Goal: Download file/media

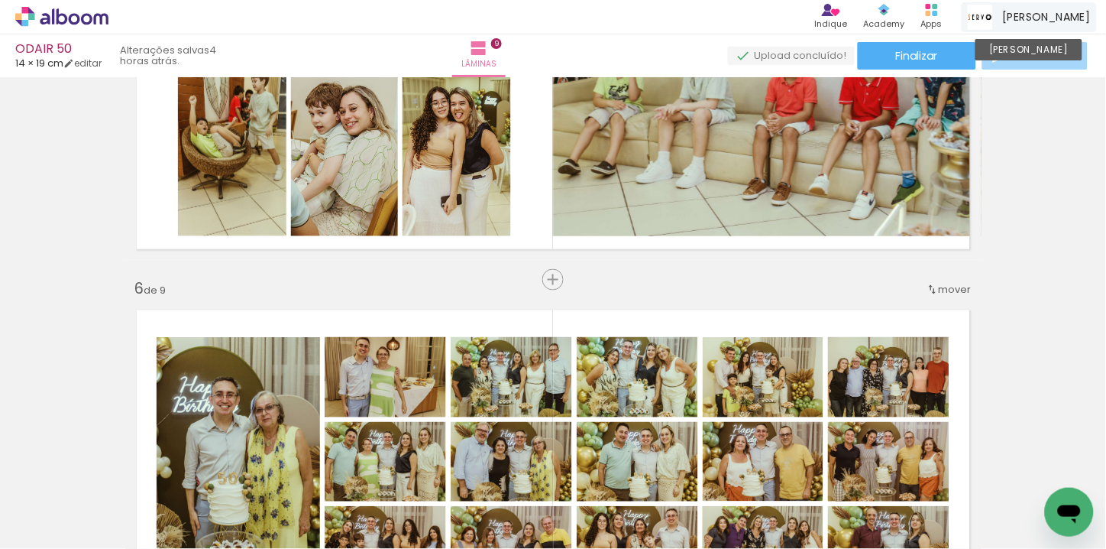
scroll to position [0, 4242]
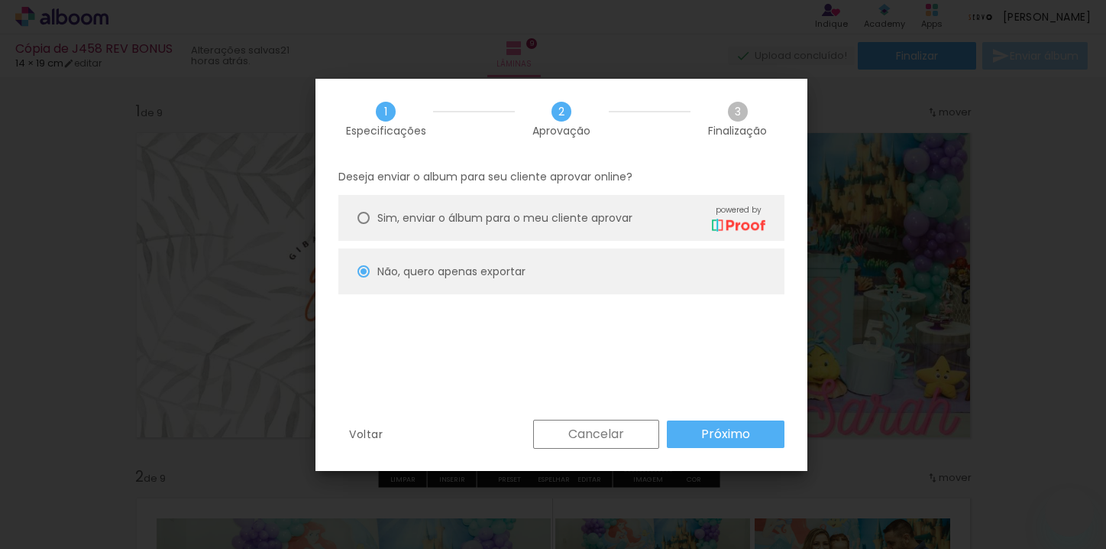
click at [423, 222] on span "Sim, enviar o álbum para o meu cliente aprovar" at bounding box center [504, 218] width 255 height 16
type paper-radio-button "on"
click at [0, 0] on slot "Não, quero apenas exportar" at bounding box center [0, 0] width 0 height 0
type paper-radio-button "on"
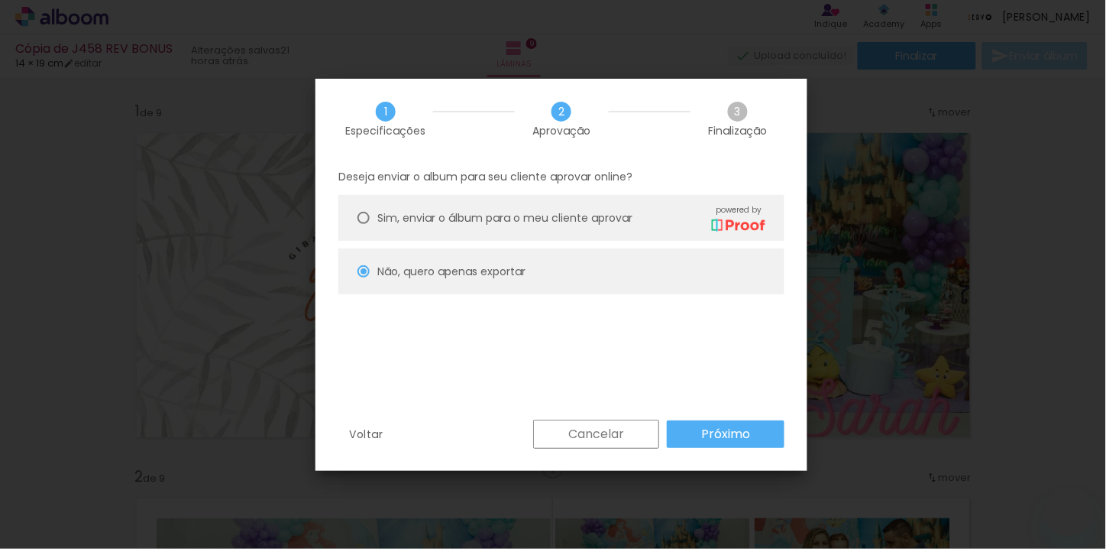
click at [0, 0] on slot "Próximo" at bounding box center [0, 0] width 0 height 0
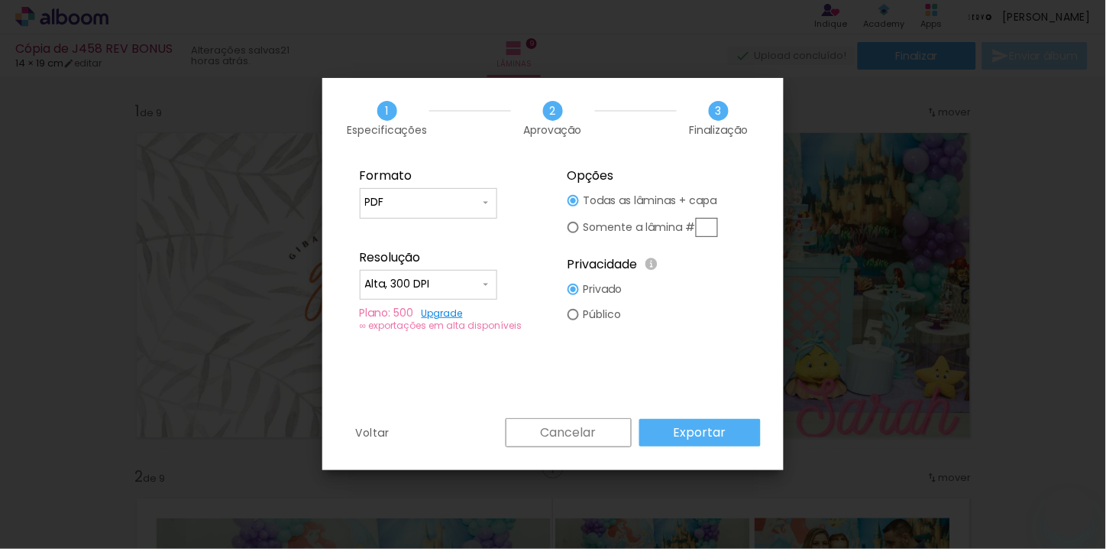
type input "Alta, 300 DPI"
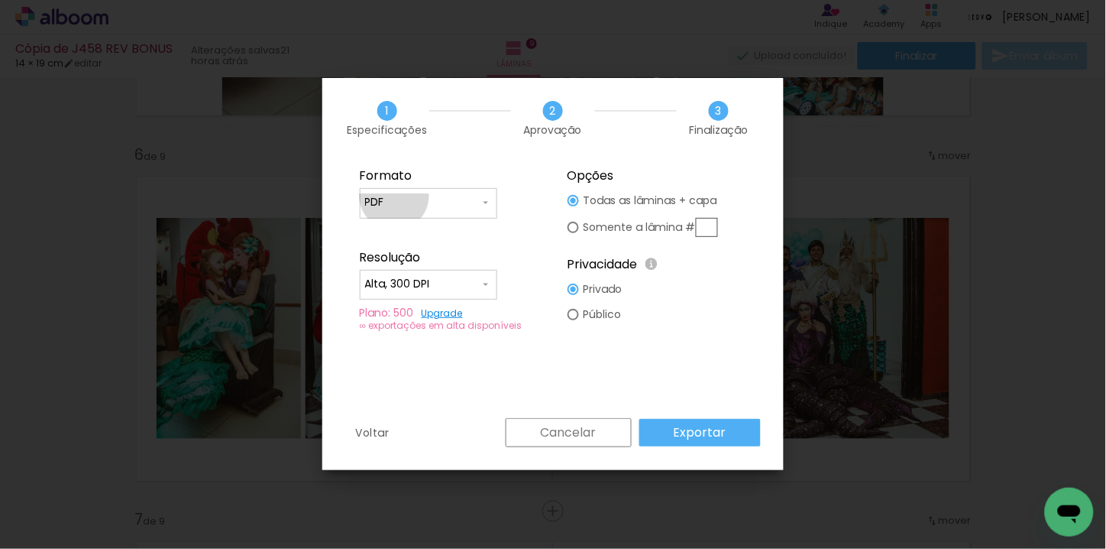
click at [394, 196] on input "PDF" at bounding box center [422, 202] width 115 height 15
click at [400, 196] on paper-item "JPG" at bounding box center [429, 200] width 138 height 31
type input "JPG"
click at [730, 435] on paper-button "Exportar" at bounding box center [699, 433] width 121 height 28
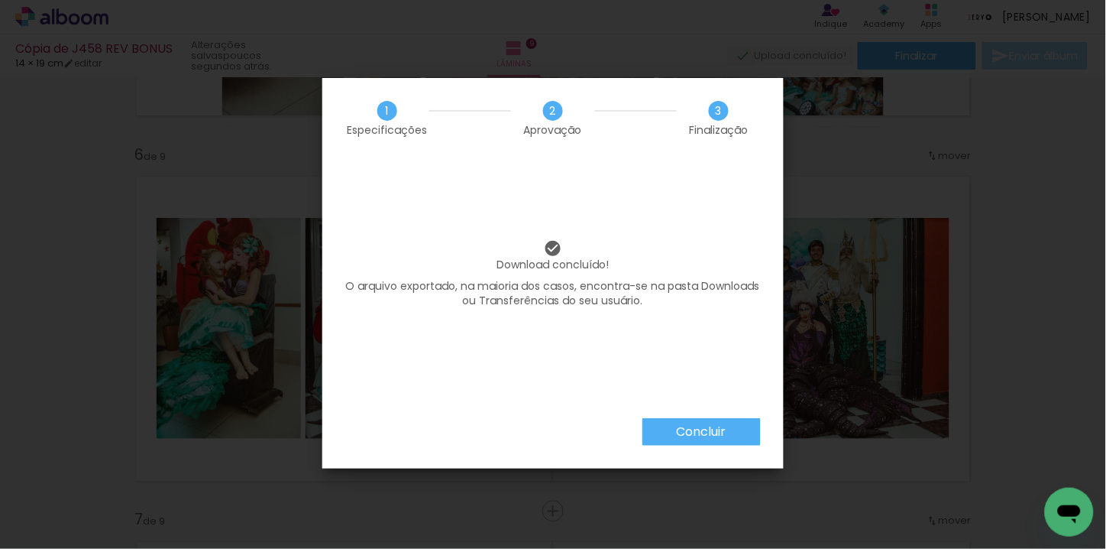
click at [0, 0] on slot "Concluir" at bounding box center [0, 0] width 0 height 0
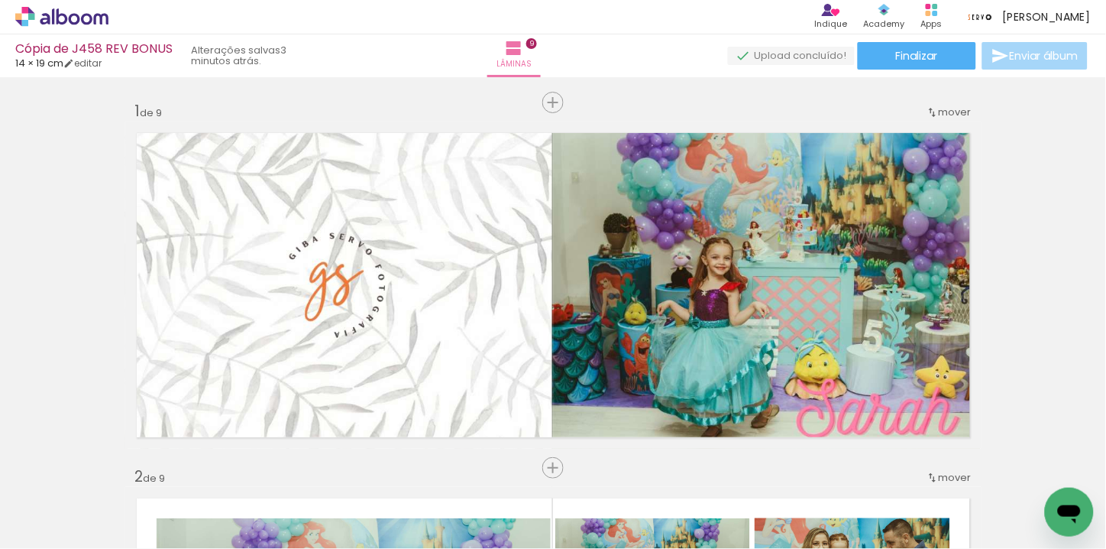
scroll to position [1782, 0]
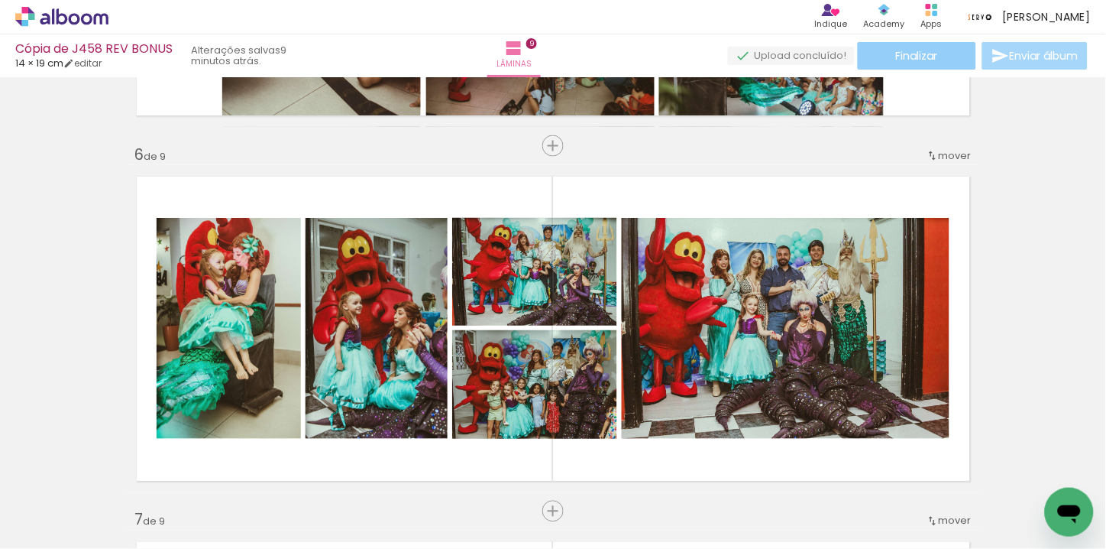
click at [930, 50] on span "Finalizar" at bounding box center [917, 55] width 42 height 11
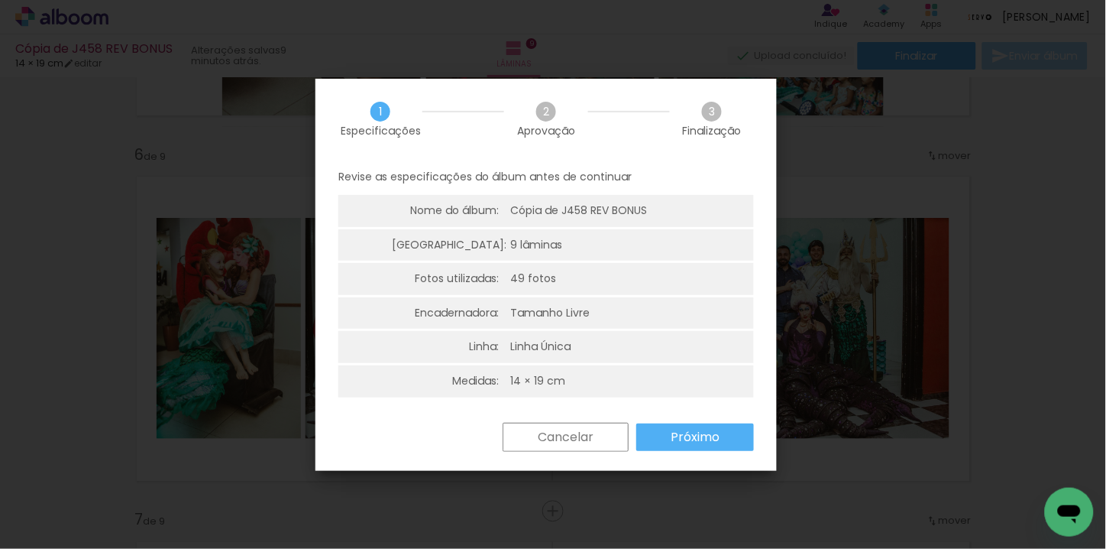
click at [735, 433] on paper-button "Próximo" at bounding box center [695, 437] width 118 height 28
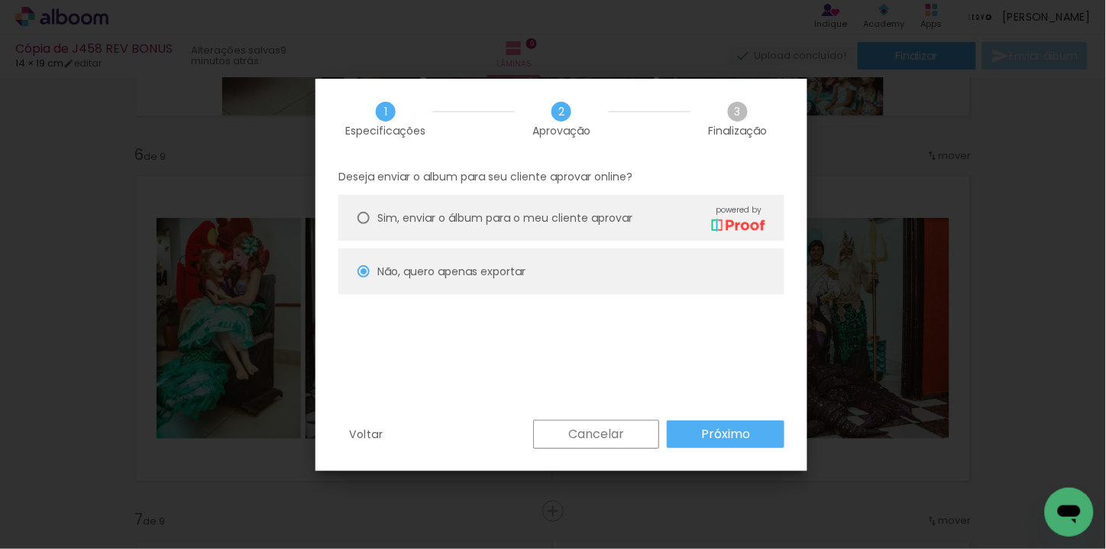
click at [0, 0] on slot "Próximo" at bounding box center [0, 0] width 0 height 0
type input "Alta, 300 DPI"
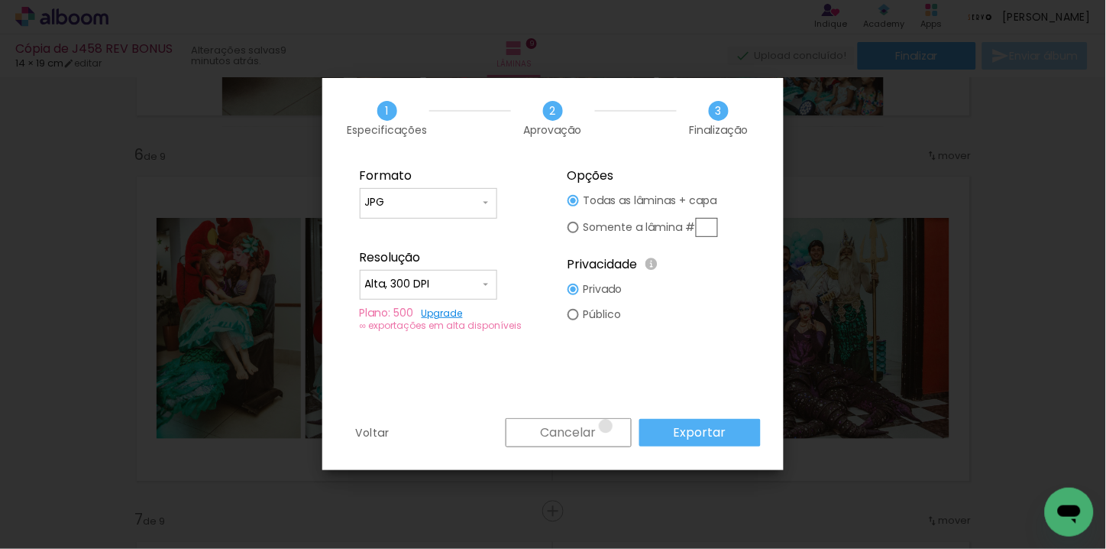
click at [608, 426] on paper-button "Cancelar" at bounding box center [569, 432] width 126 height 29
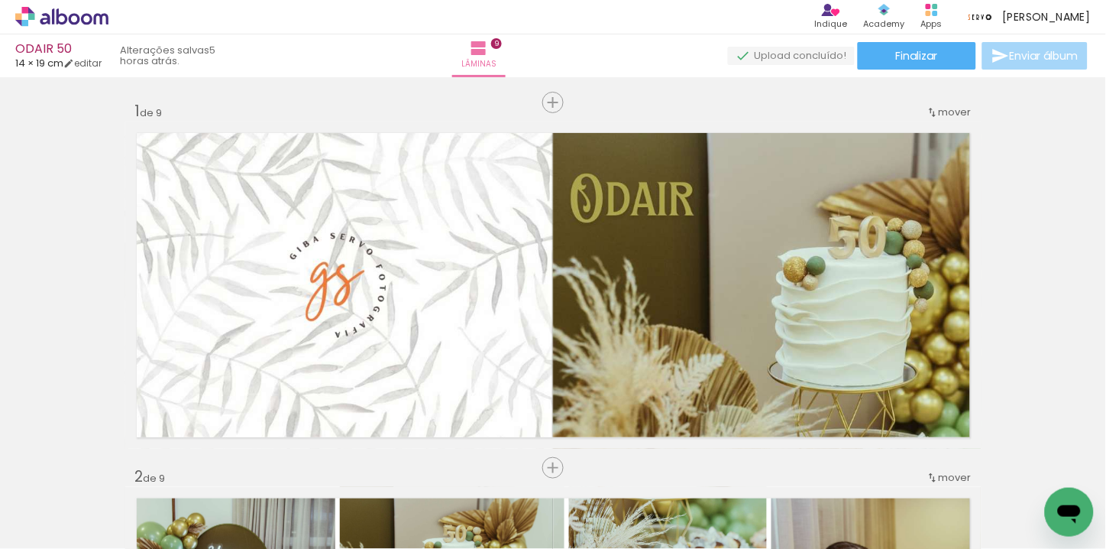
scroll to position [0, 4242]
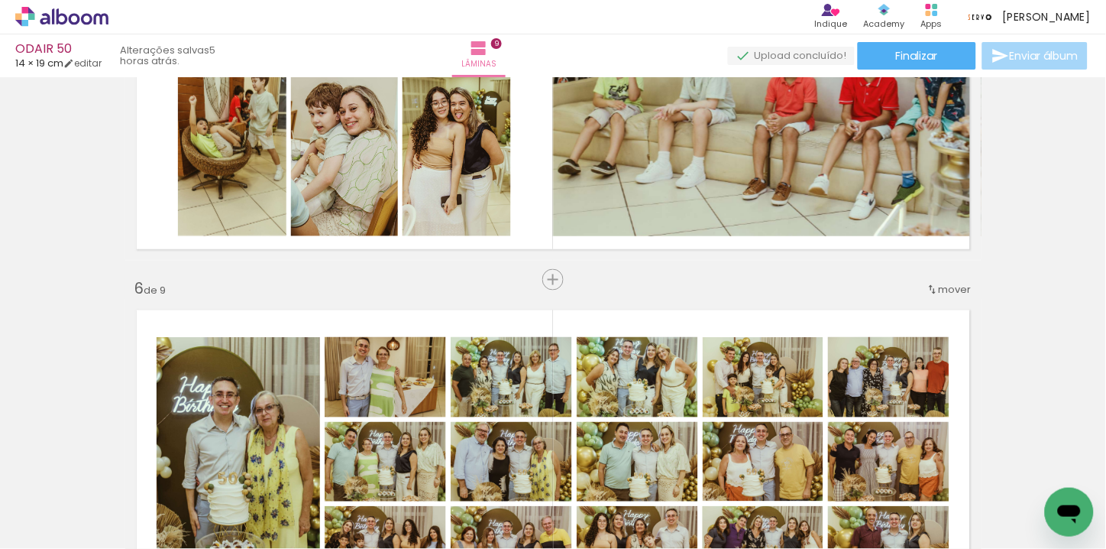
scroll to position [0, 4242]
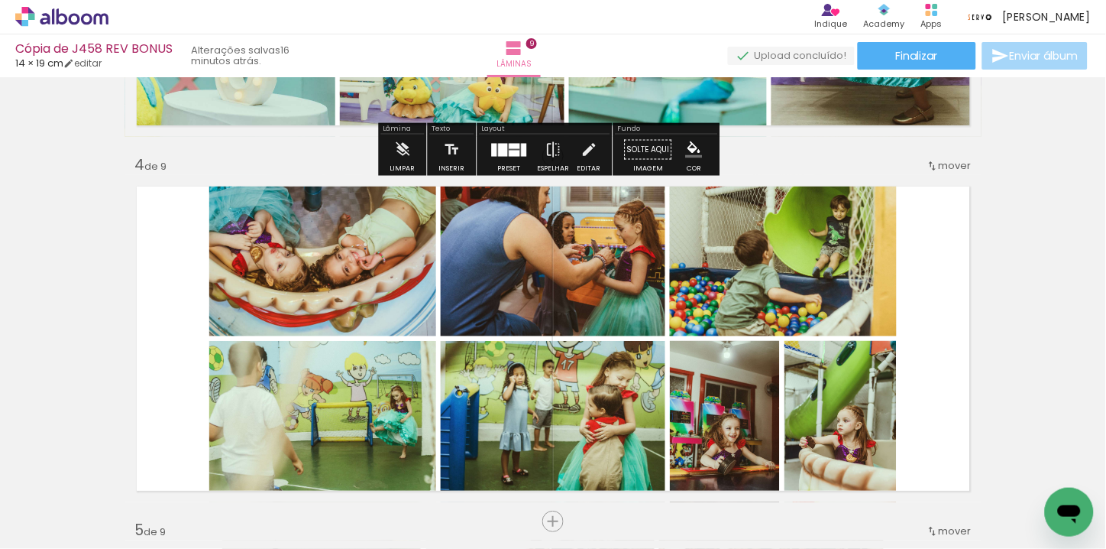
scroll to position [1127, 0]
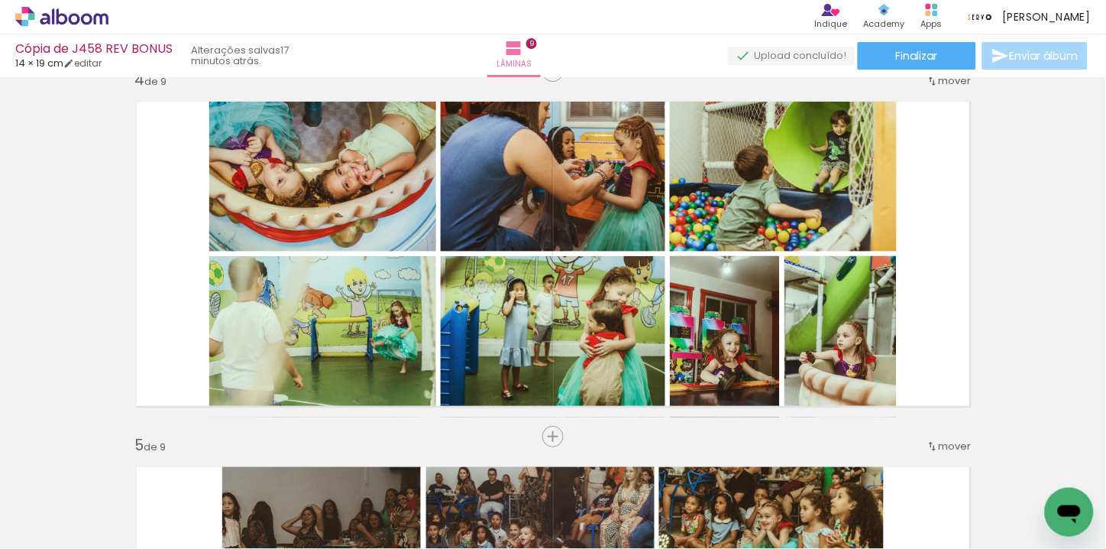
scroll to position [0, 1384]
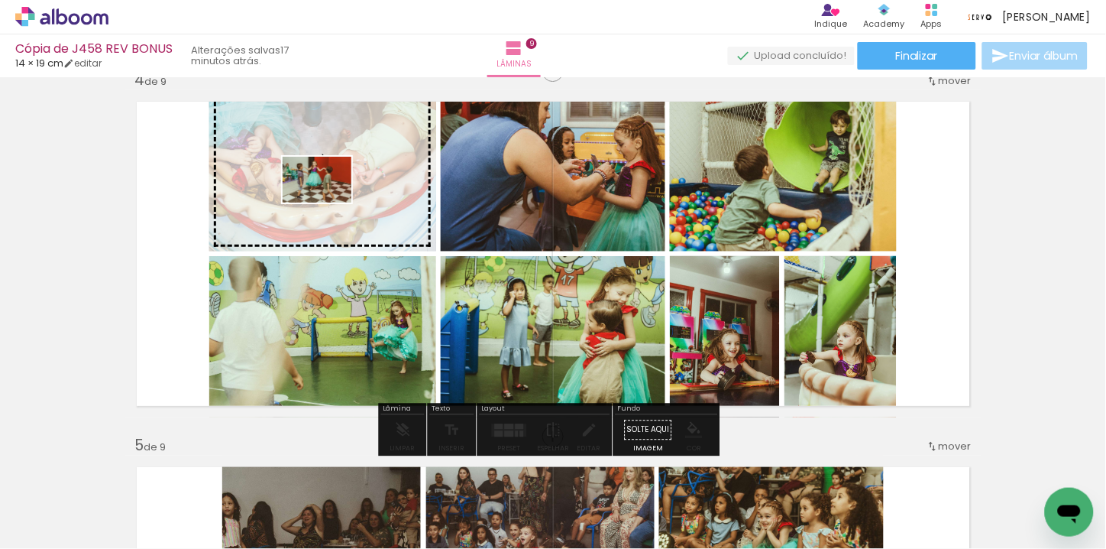
drag, startPoint x: 494, startPoint y: 514, endPoint x: 329, endPoint y: 202, distance: 352.7
click at [329, 202] on quentale-workspace at bounding box center [553, 274] width 1106 height 549
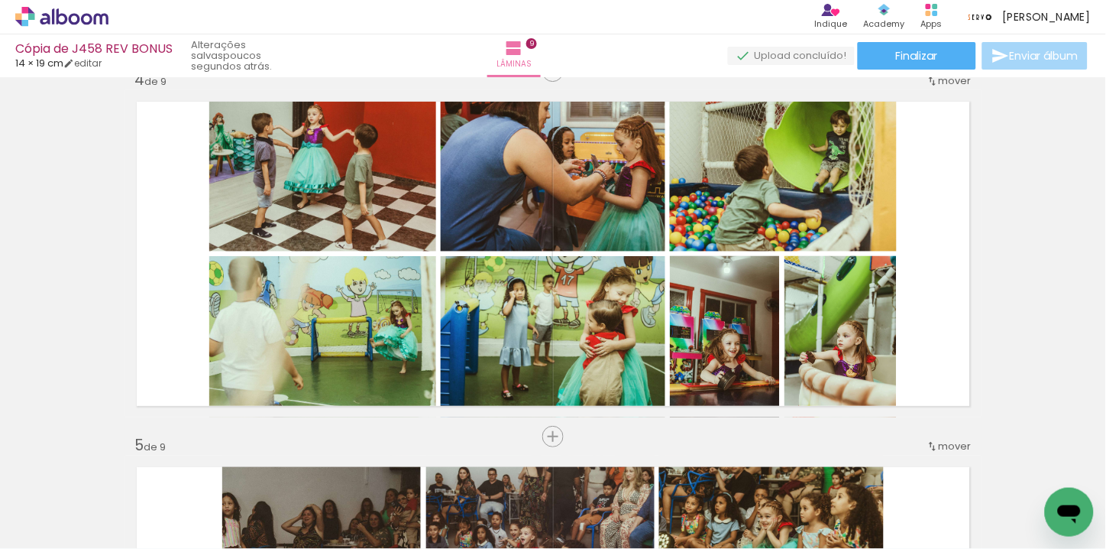
scroll to position [0, 1387]
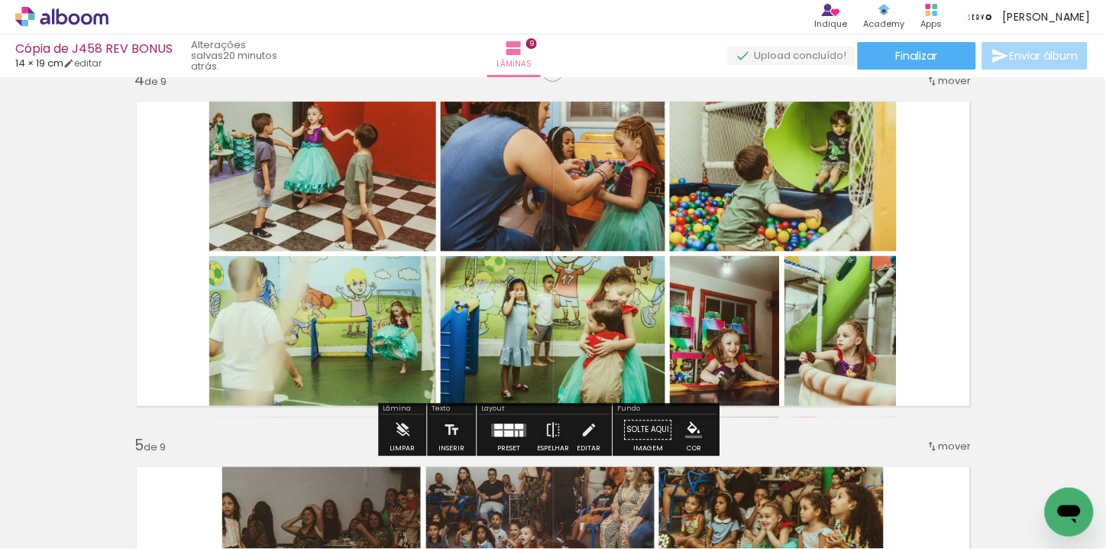
scroll to position [0, 1387]
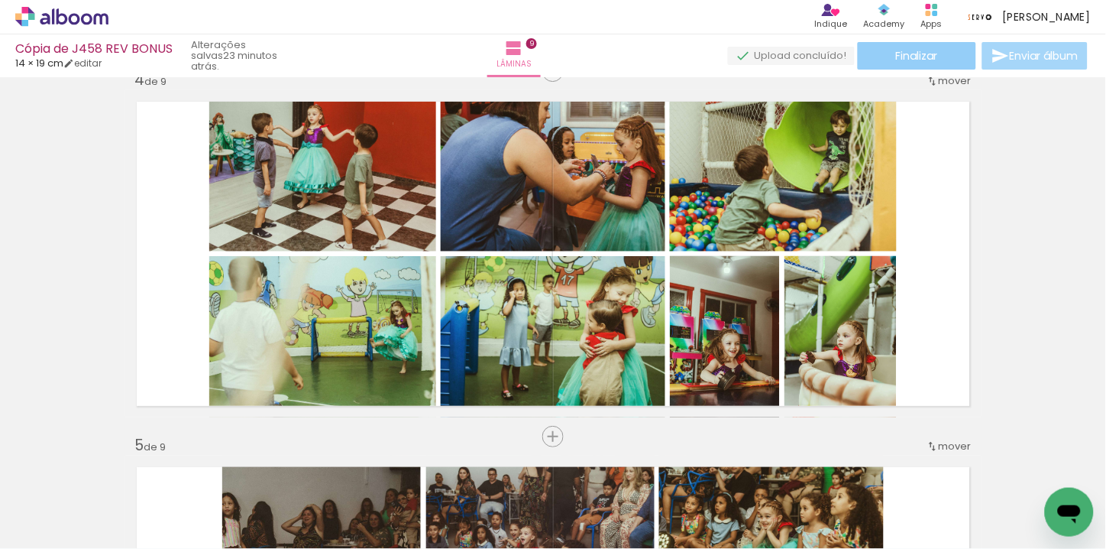
click at [937, 62] on paper-button "Finalizar" at bounding box center [917, 56] width 118 height 28
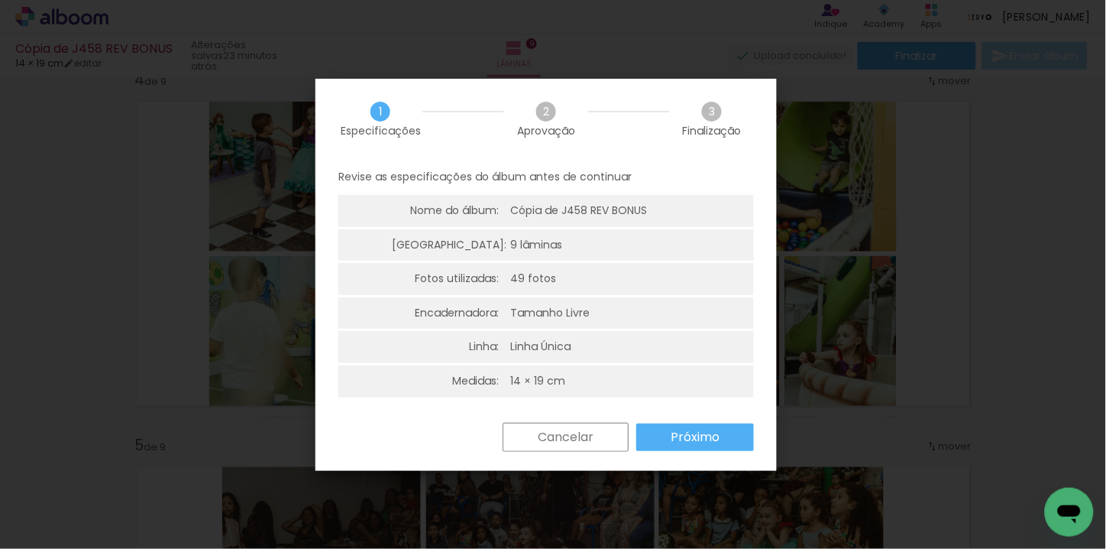
click at [0, 0] on slot "Próximo" at bounding box center [0, 0] width 0 height 0
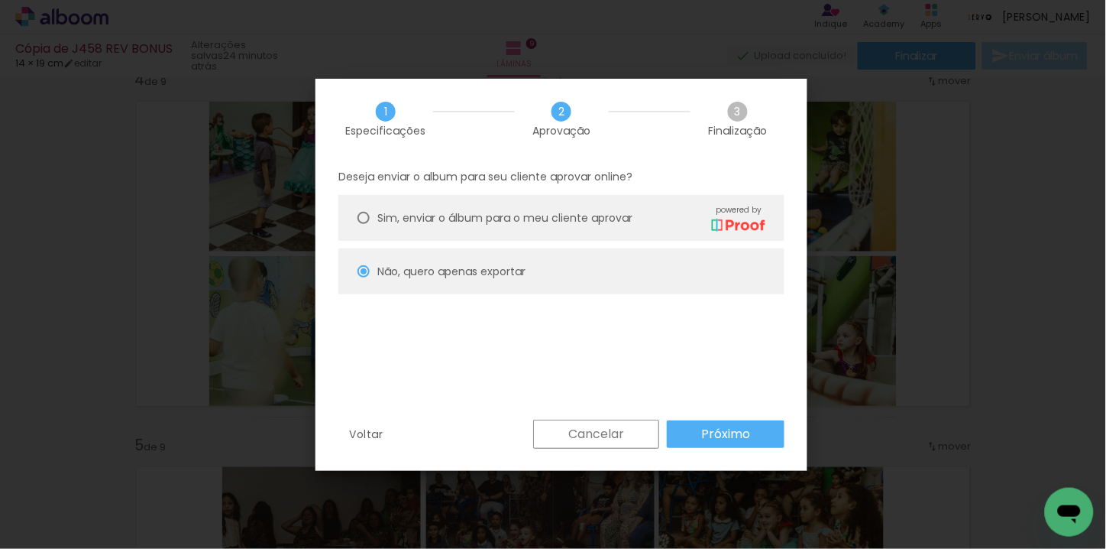
click at [697, 437] on paper-button "Próximo" at bounding box center [726, 434] width 118 height 28
type input "Alta, 300 DPI"
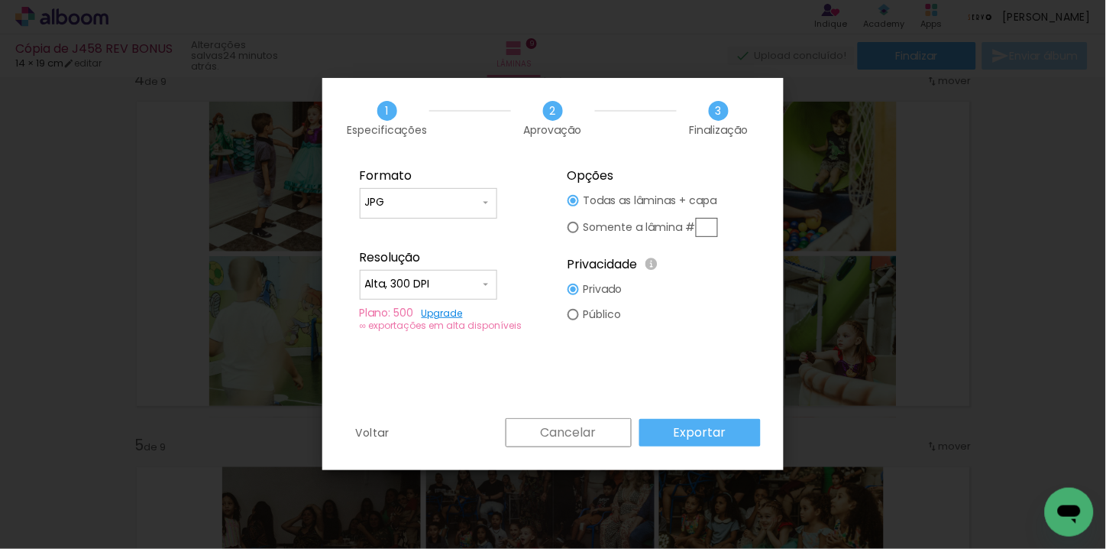
click at [0, 0] on slot "Somente a lâmina #" at bounding box center [0, 0] width 0 height 0
type paper-radio-button "on"
click at [703, 228] on input "text" at bounding box center [707, 227] width 22 height 19
type input "4"
click at [0, 0] on slot "Exportar" at bounding box center [0, 0] width 0 height 0
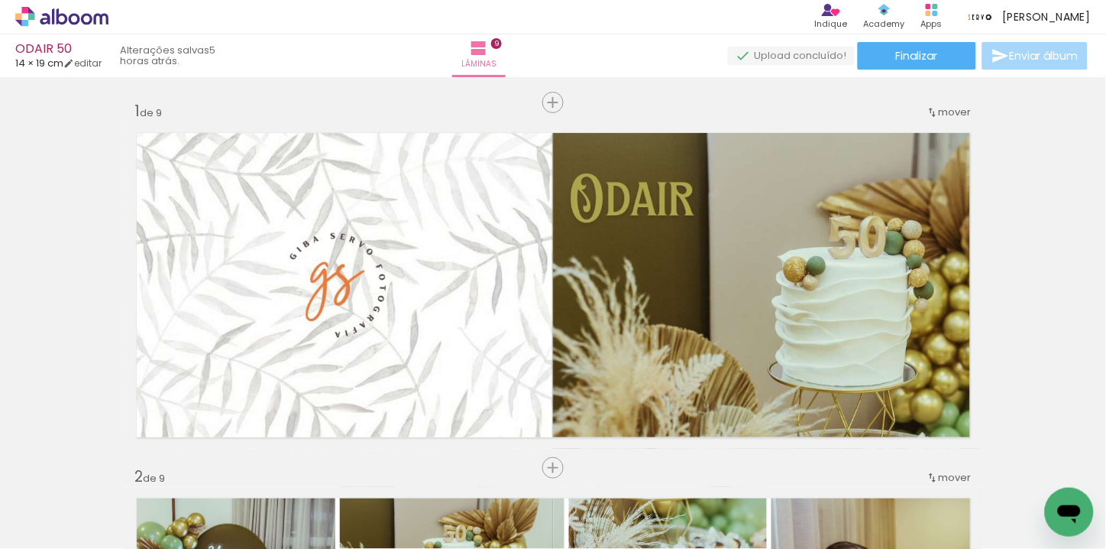
scroll to position [0, 4242]
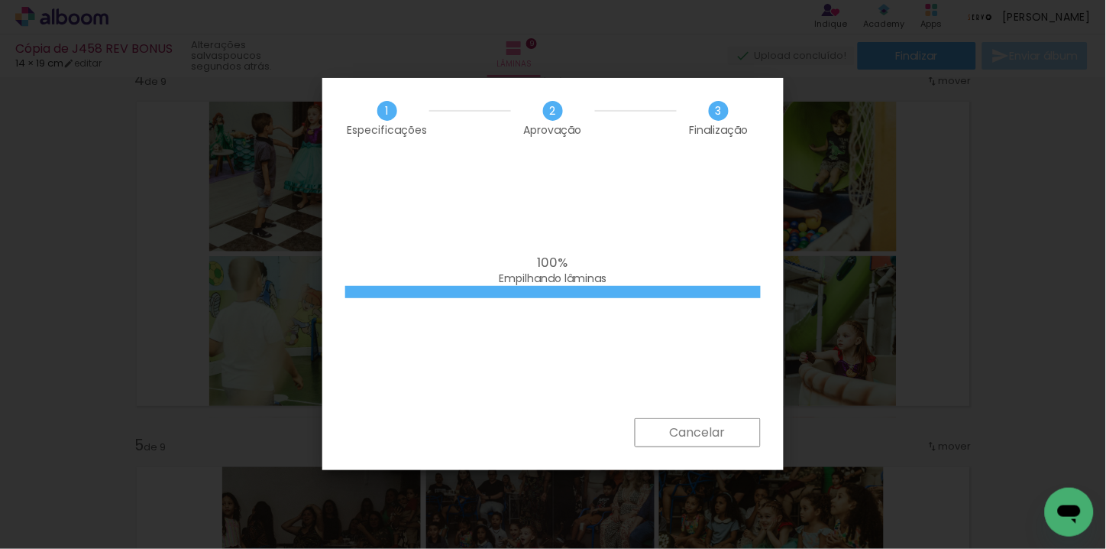
scroll to position [0, 1387]
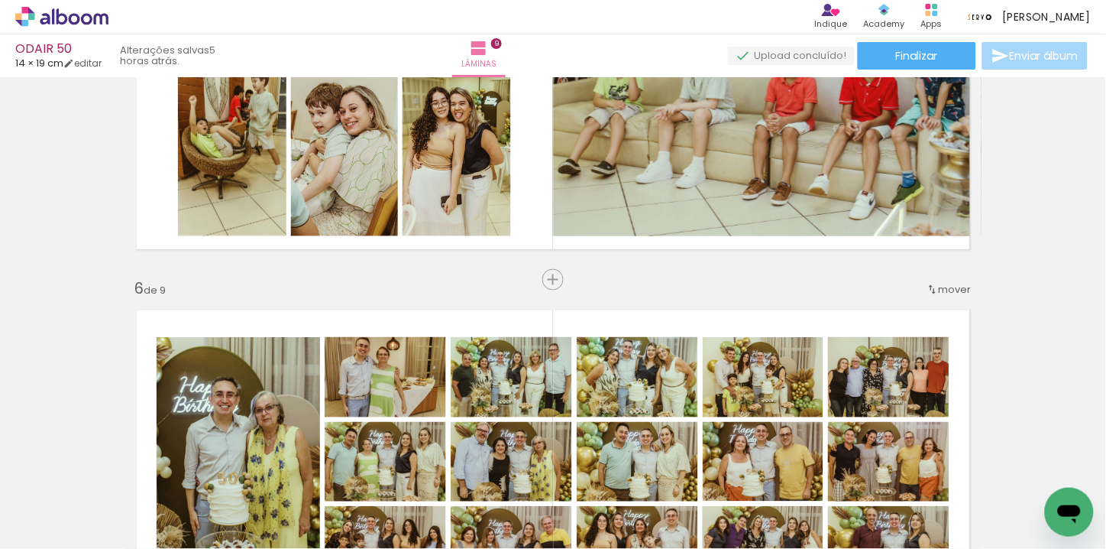
scroll to position [0, 4242]
